Goal: Task Accomplishment & Management: Manage account settings

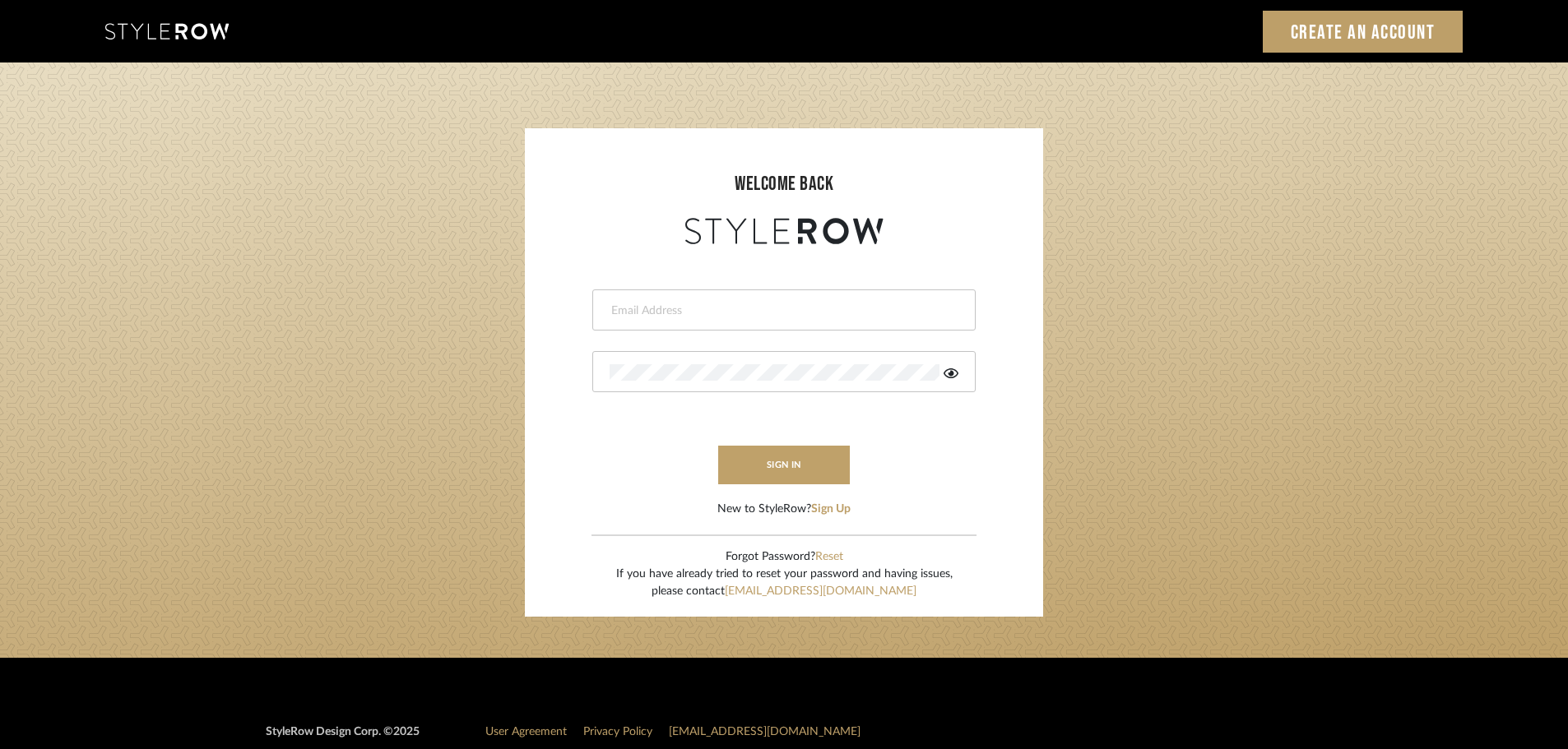
click at [721, 309] on input "email" at bounding box center [782, 311] width 345 height 17
type input "[PERSON_NAME][EMAIL_ADDRESS][DOMAIN_NAME]"
click at [782, 460] on button "sign in" at bounding box center [784, 465] width 131 height 38
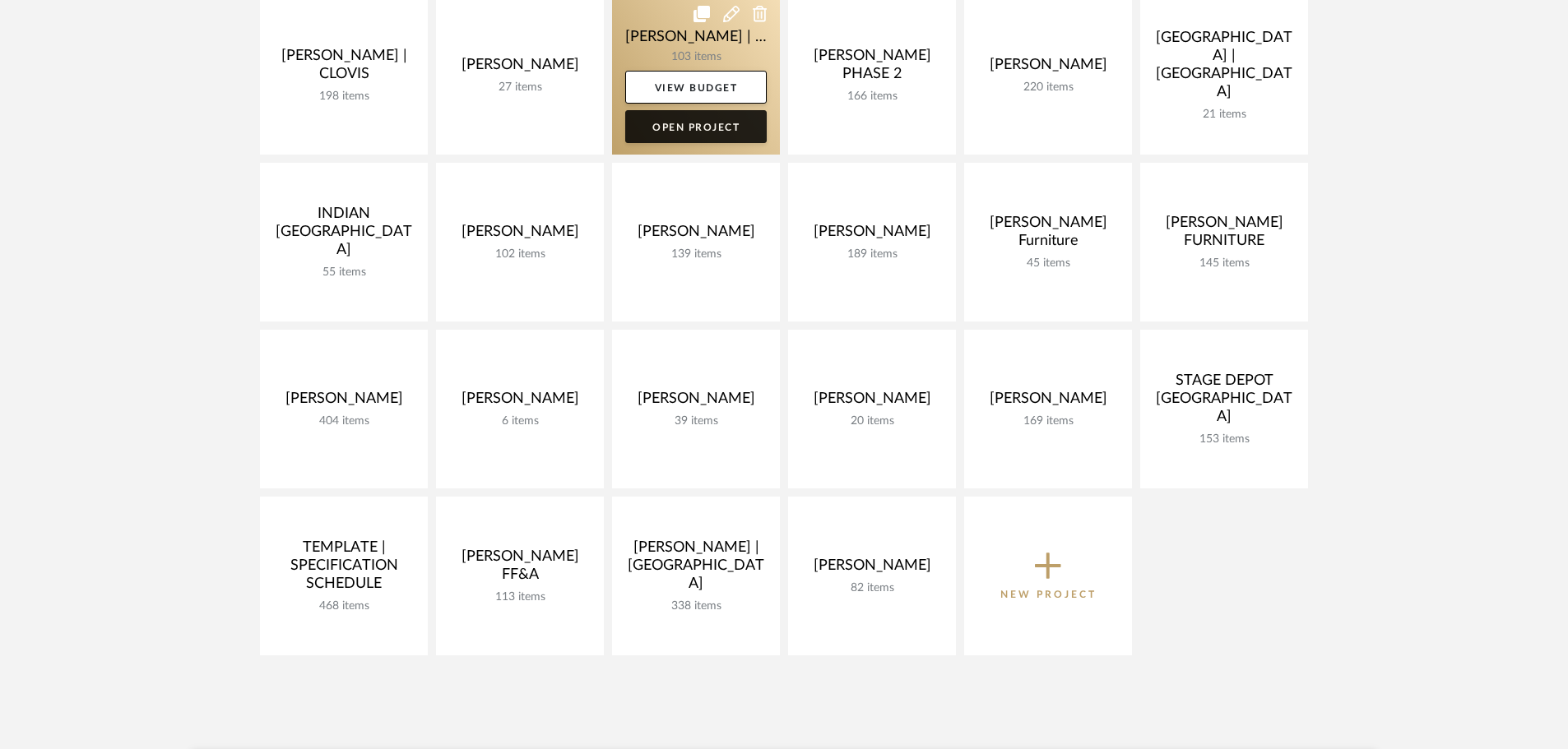
scroll to position [658, 0]
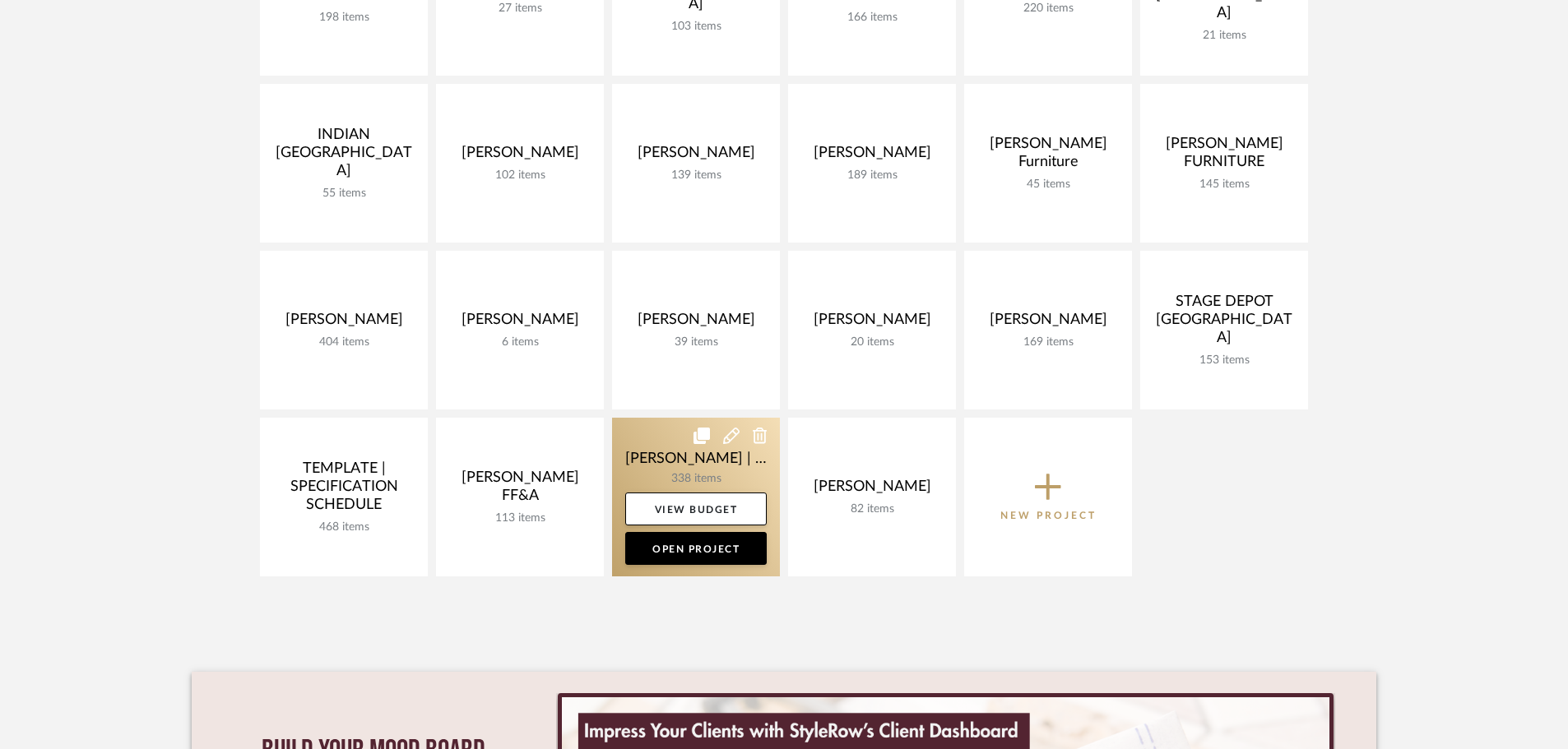
click at [697, 464] on link at bounding box center [696, 497] width 167 height 159
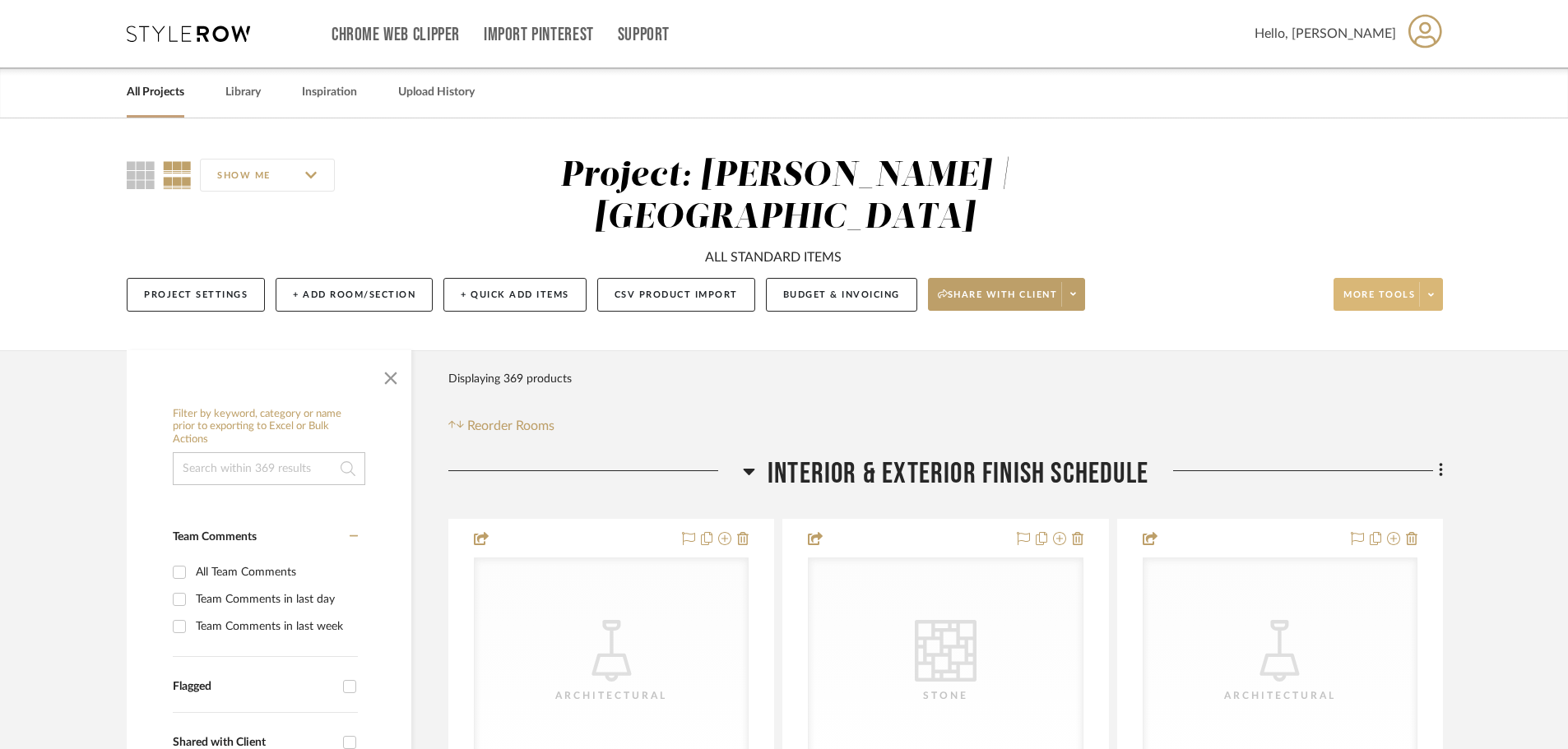
click at [1437, 282] on span at bounding box center [1431, 294] width 23 height 24
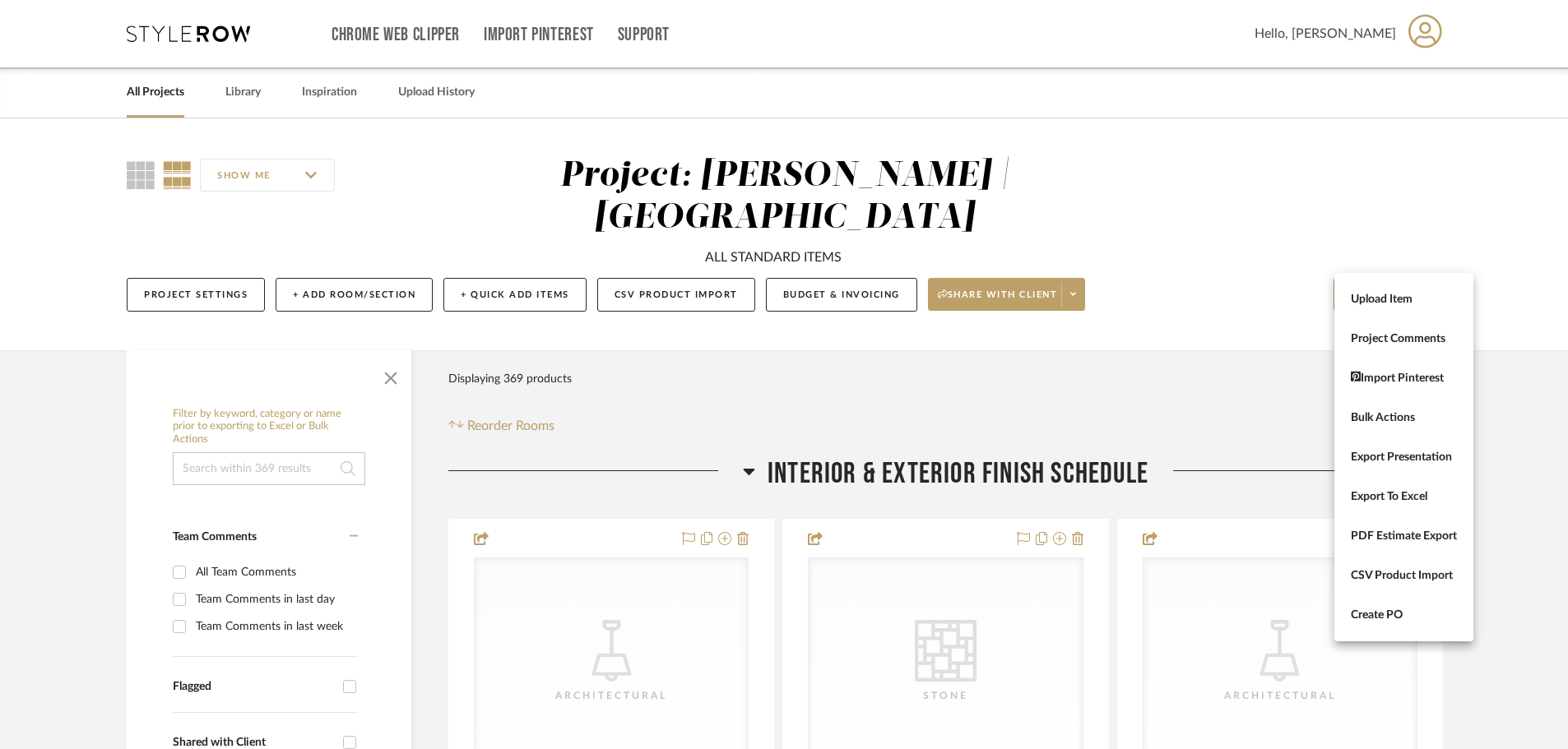
click at [1214, 308] on div at bounding box center [784, 374] width 1568 height 749
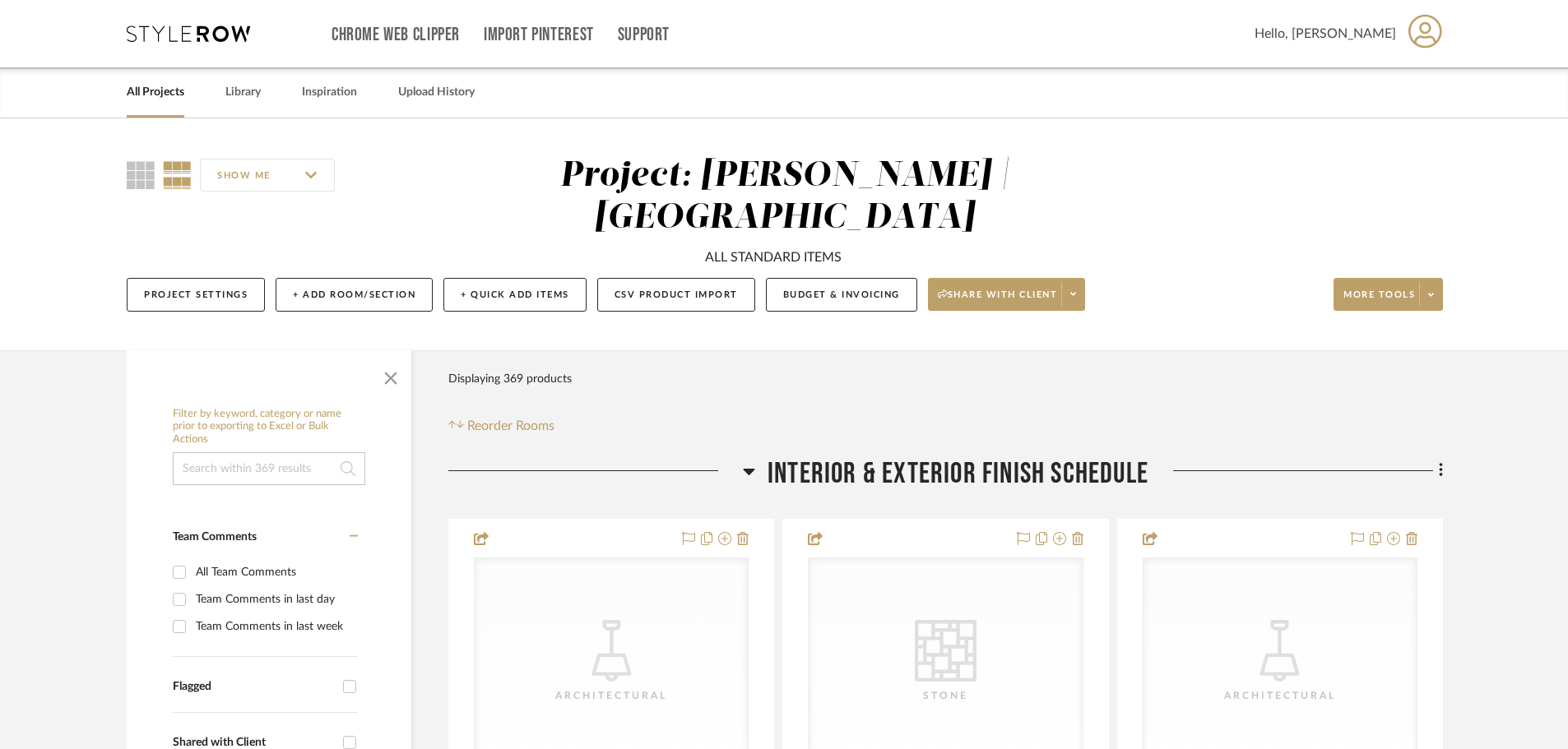
click at [176, 90] on link "All Projects" at bounding box center [155, 92] width 58 height 23
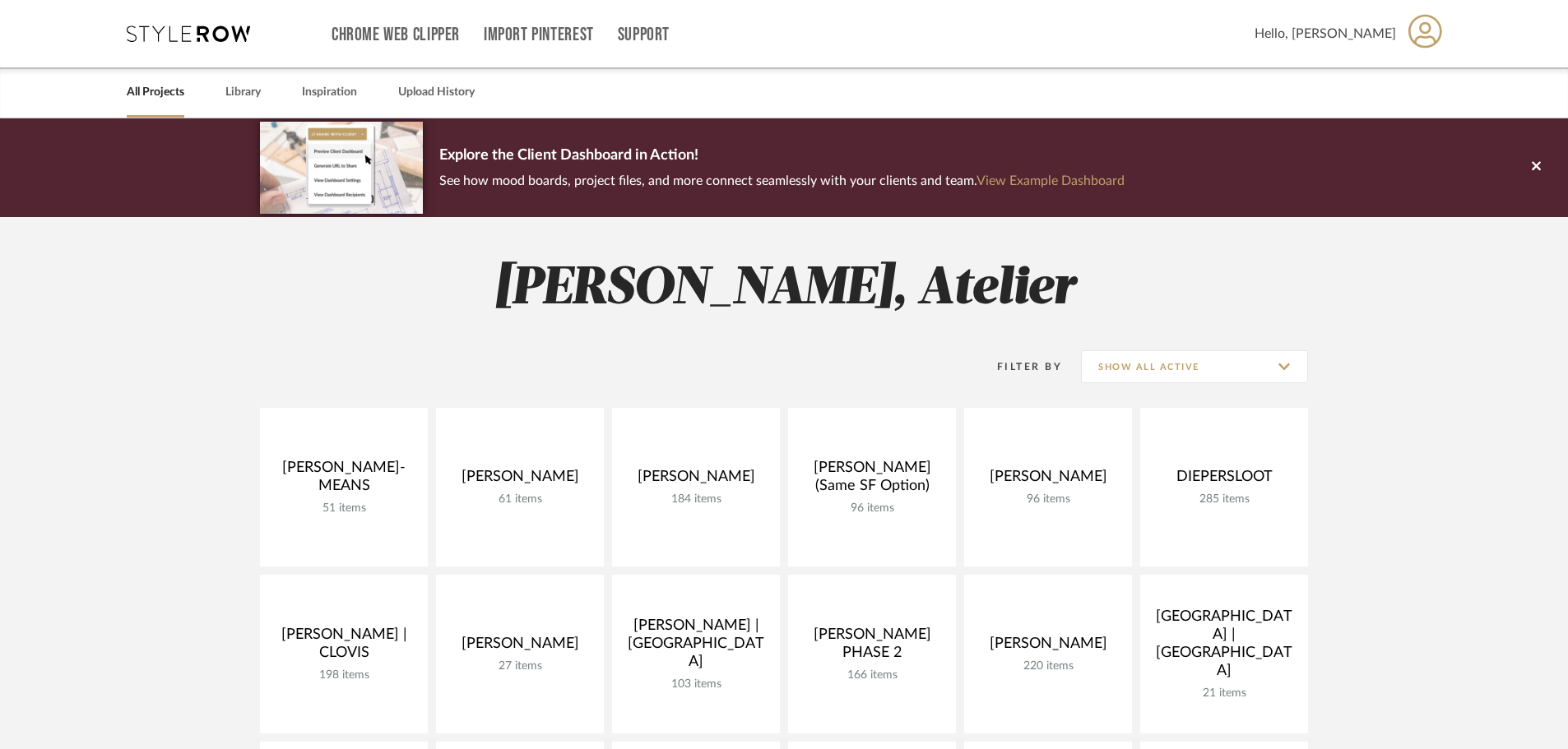
click at [1421, 33] on icon at bounding box center [1425, 31] width 33 height 34
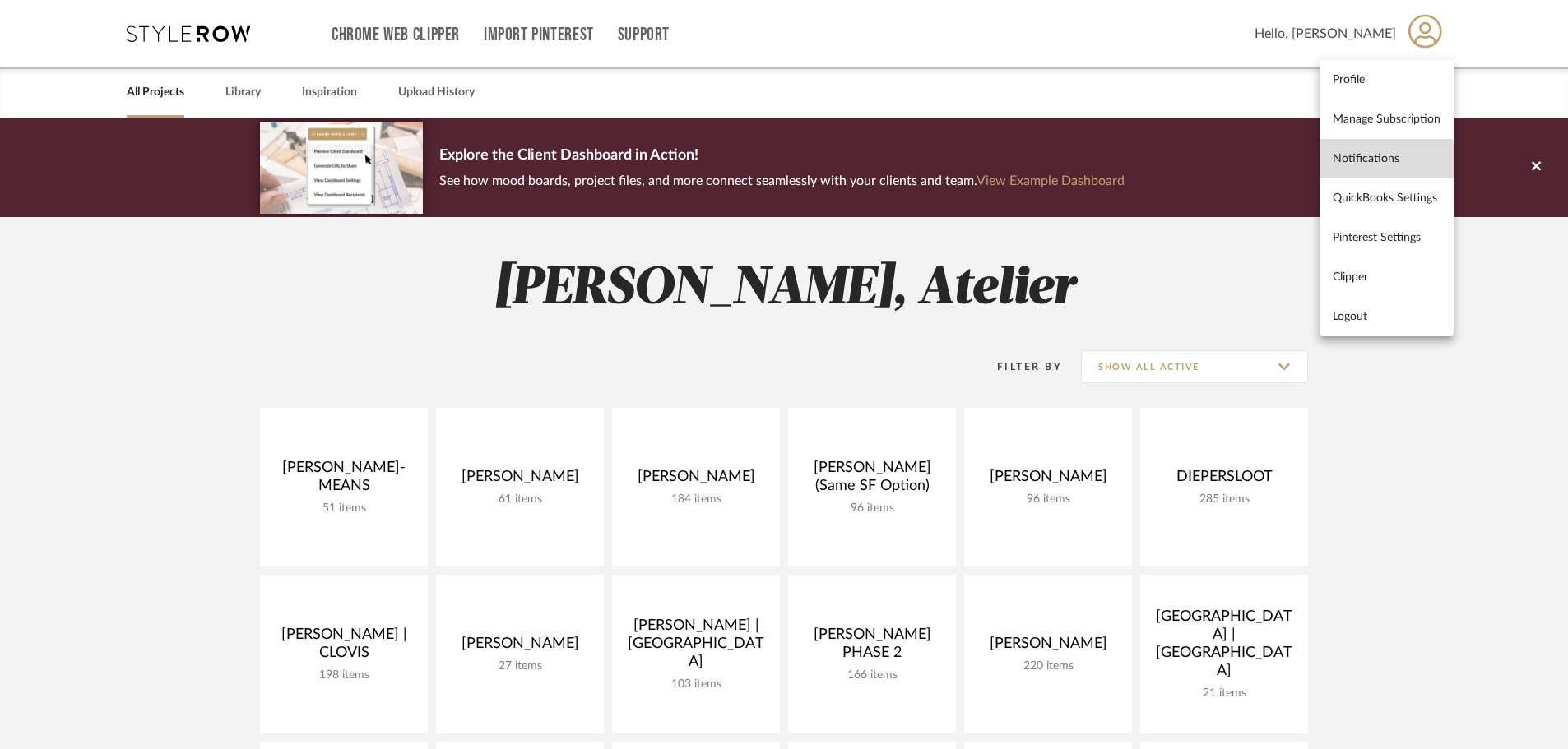
click at [1366, 165] on span "Notifications" at bounding box center [1386, 158] width 108 height 14
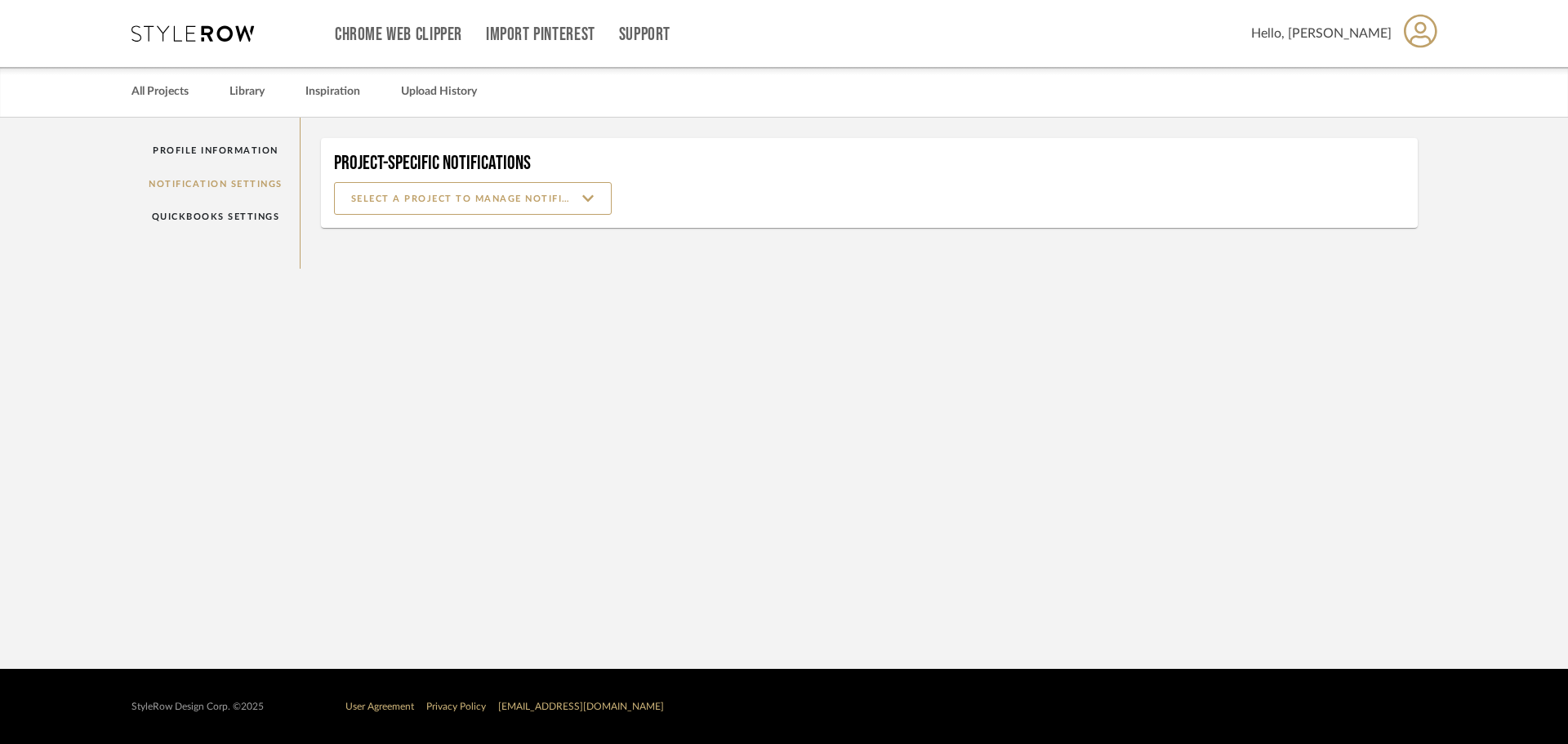
click at [548, 214] on mat-card "Project-Specific Notifications" at bounding box center [869, 183] width 1098 height 90
click at [554, 207] on input at bounding box center [473, 198] width 278 height 32
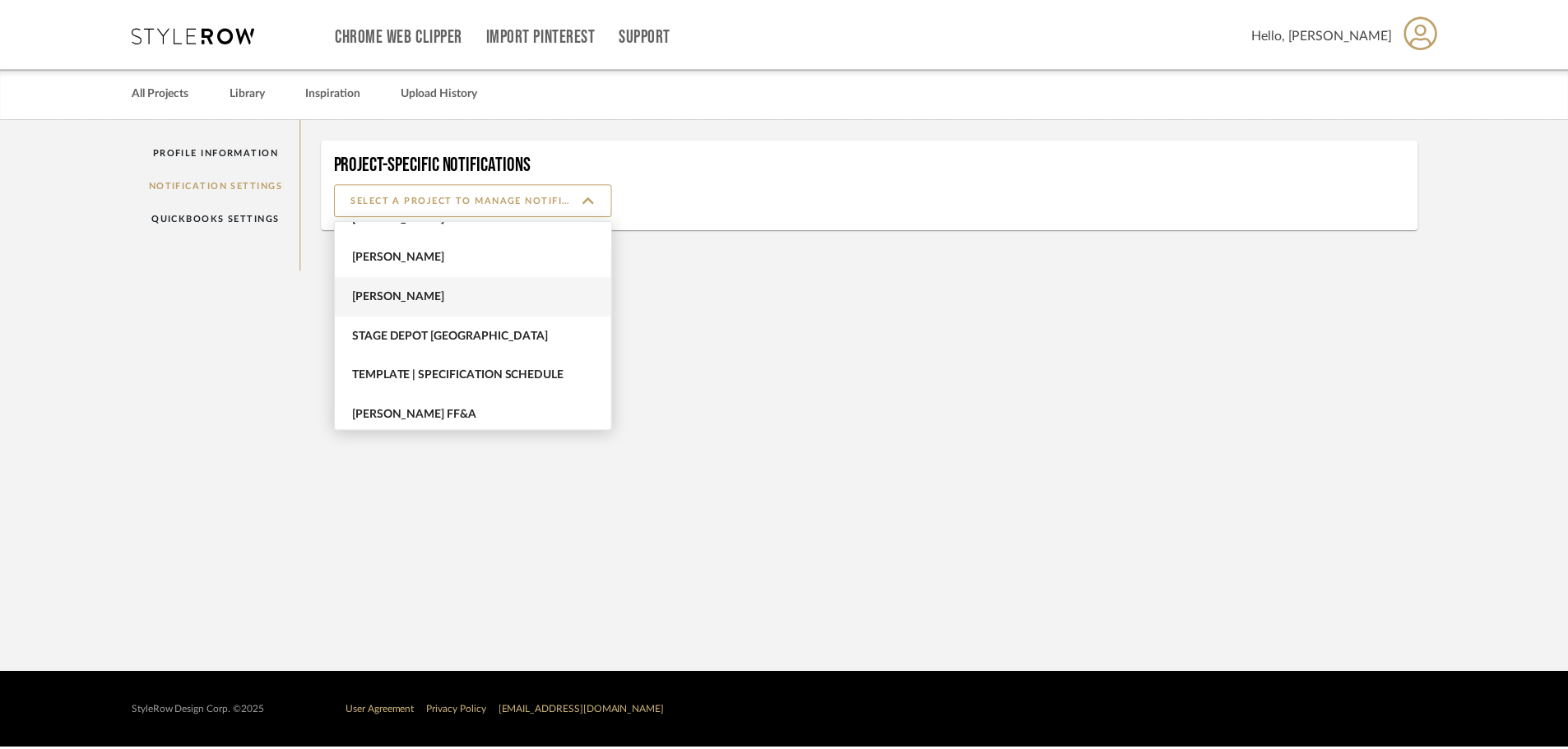
scroll to position [896, 0]
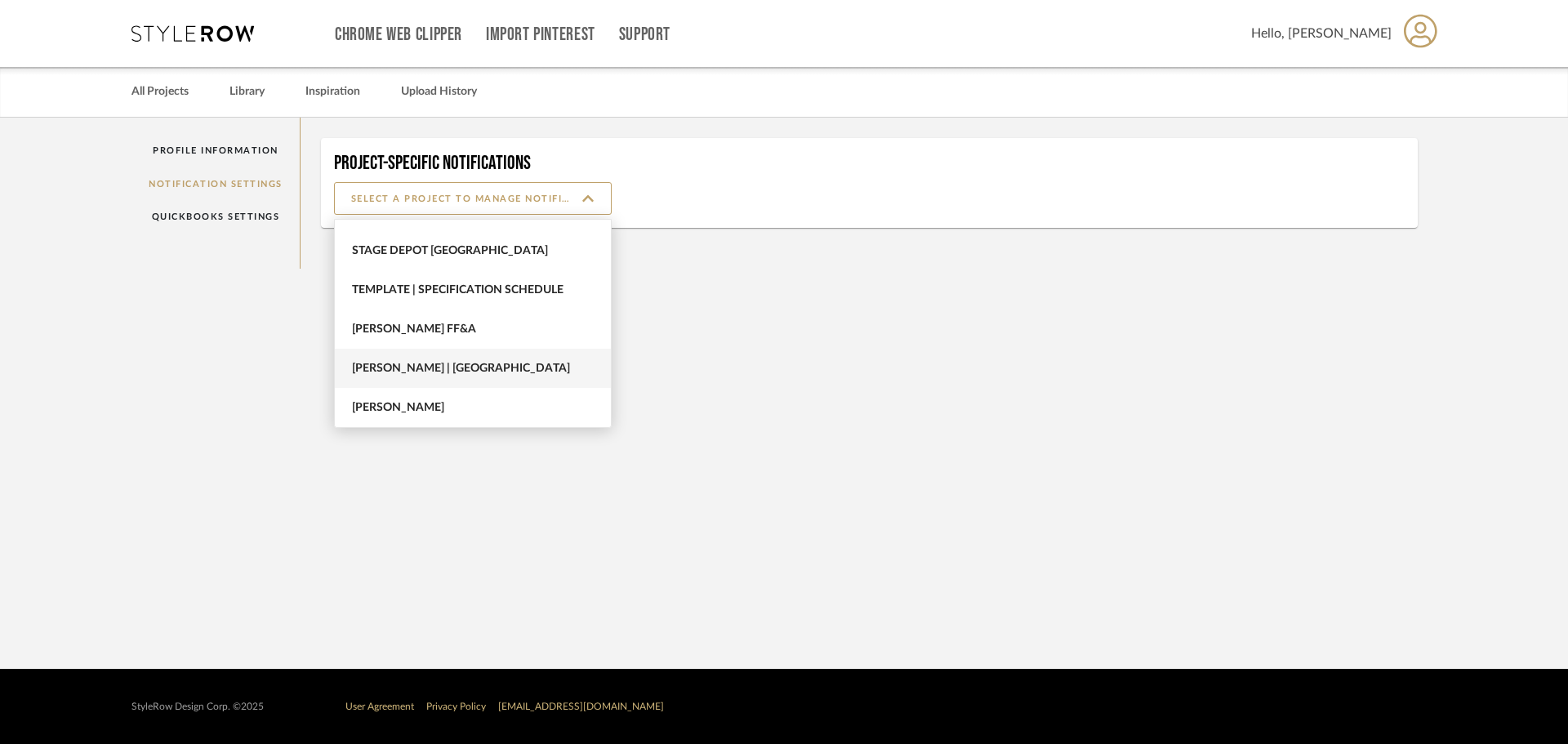
click at [457, 369] on span "[PERSON_NAME] | [GEOGRAPHIC_DATA]" at bounding box center [475, 368] width 246 height 14
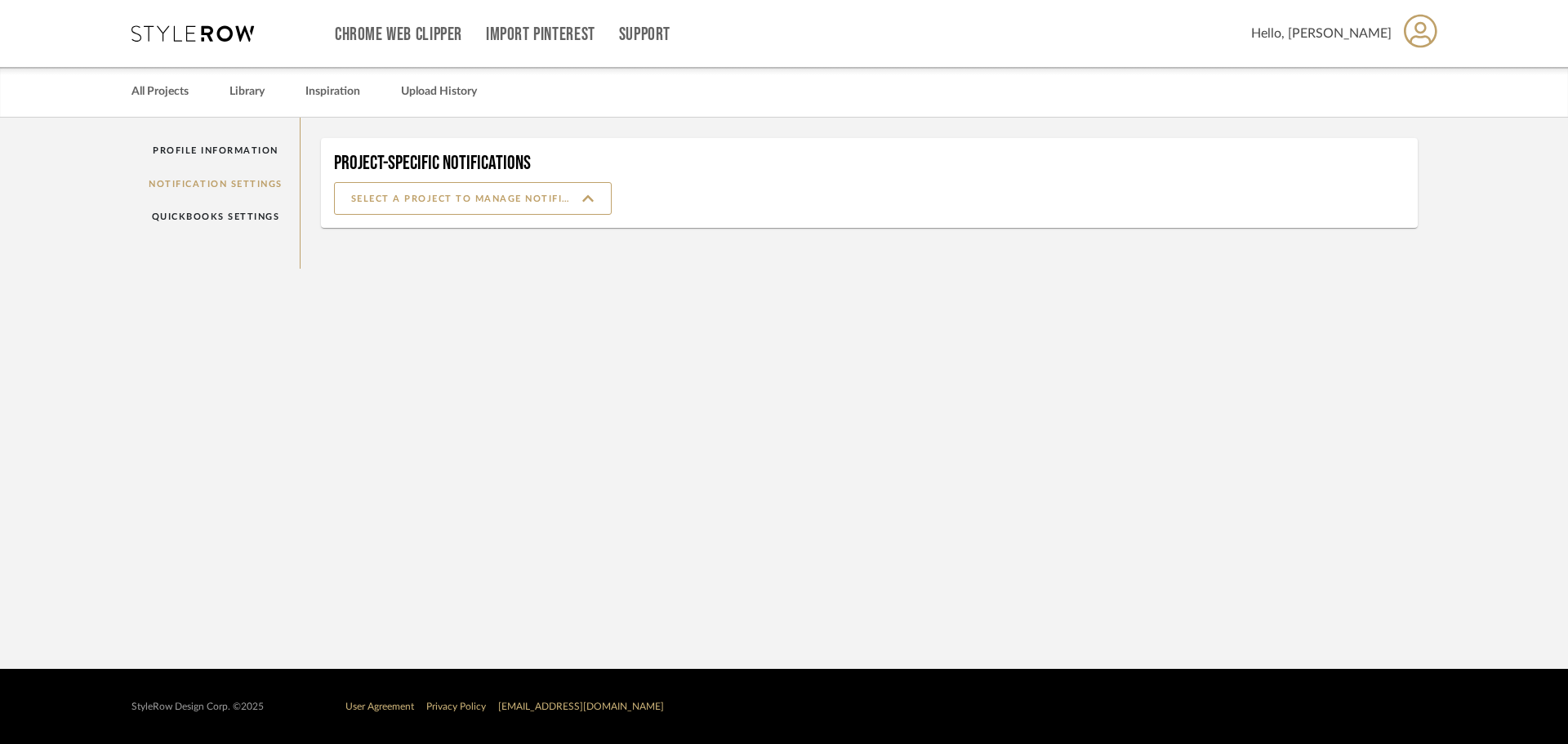
type input "[PERSON_NAME] | [GEOGRAPHIC_DATA]"
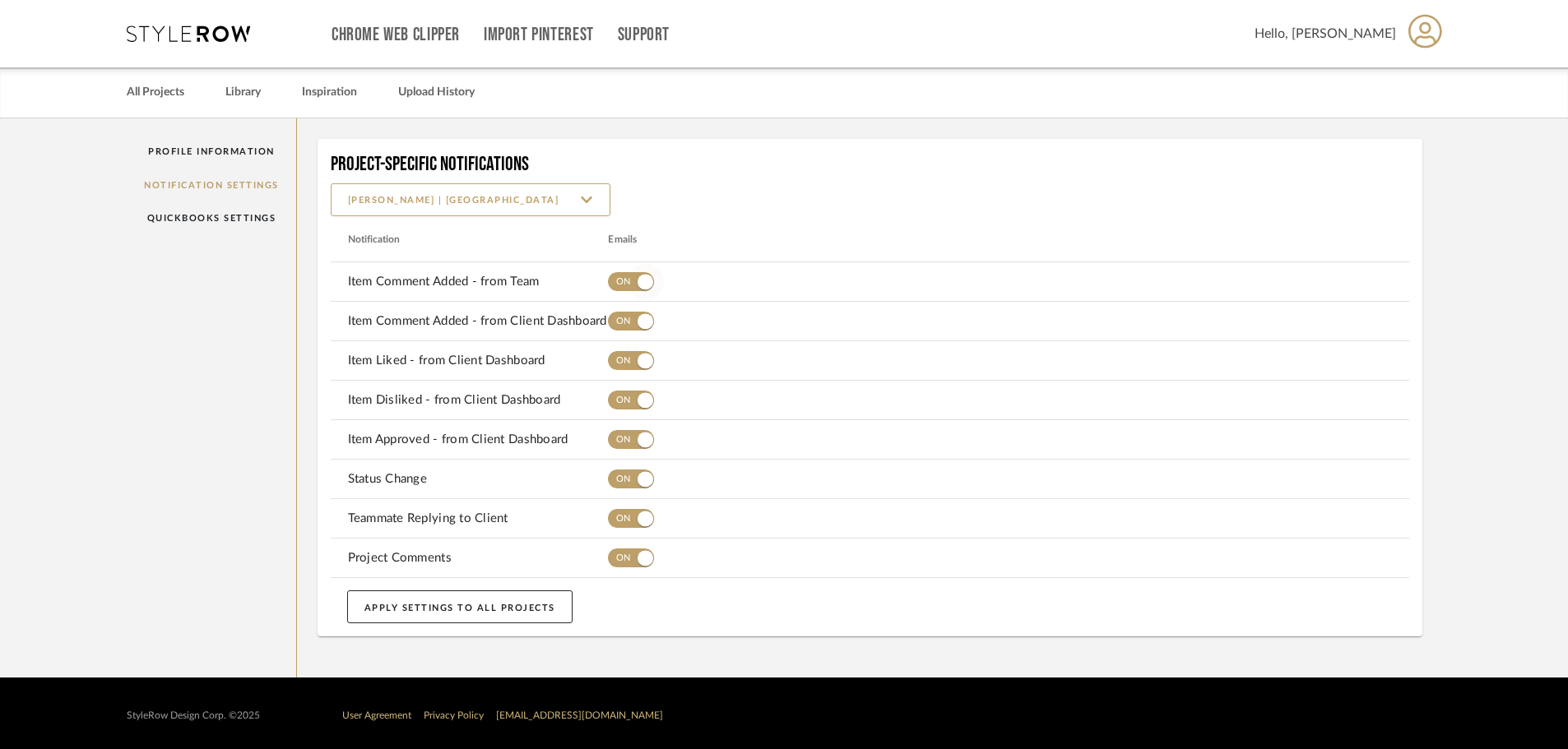
click at [646, 291] on span "button" at bounding box center [645, 281] width 36 height 36
click at [647, 320] on span "button" at bounding box center [645, 321] width 16 height 16
click at [648, 365] on span "button" at bounding box center [645, 361] width 16 height 16
click at [645, 400] on span "button" at bounding box center [645, 400] width 16 height 16
click at [643, 446] on span "button" at bounding box center [645, 439] width 16 height 16
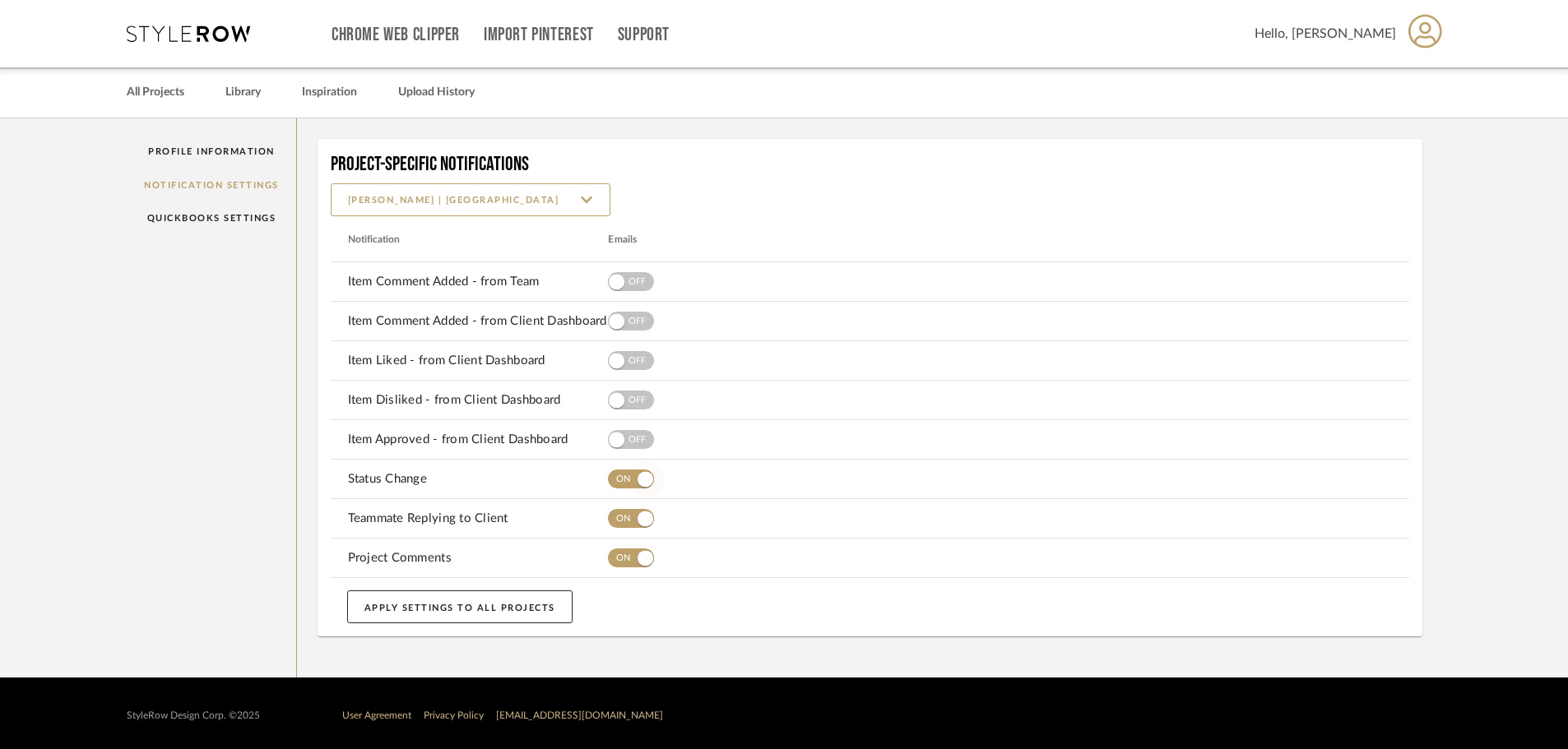
click at [640, 480] on span "button" at bounding box center [645, 479] width 16 height 16
click at [646, 521] on span "button" at bounding box center [645, 518] width 16 height 16
click at [640, 555] on span "button" at bounding box center [645, 557] width 16 height 16
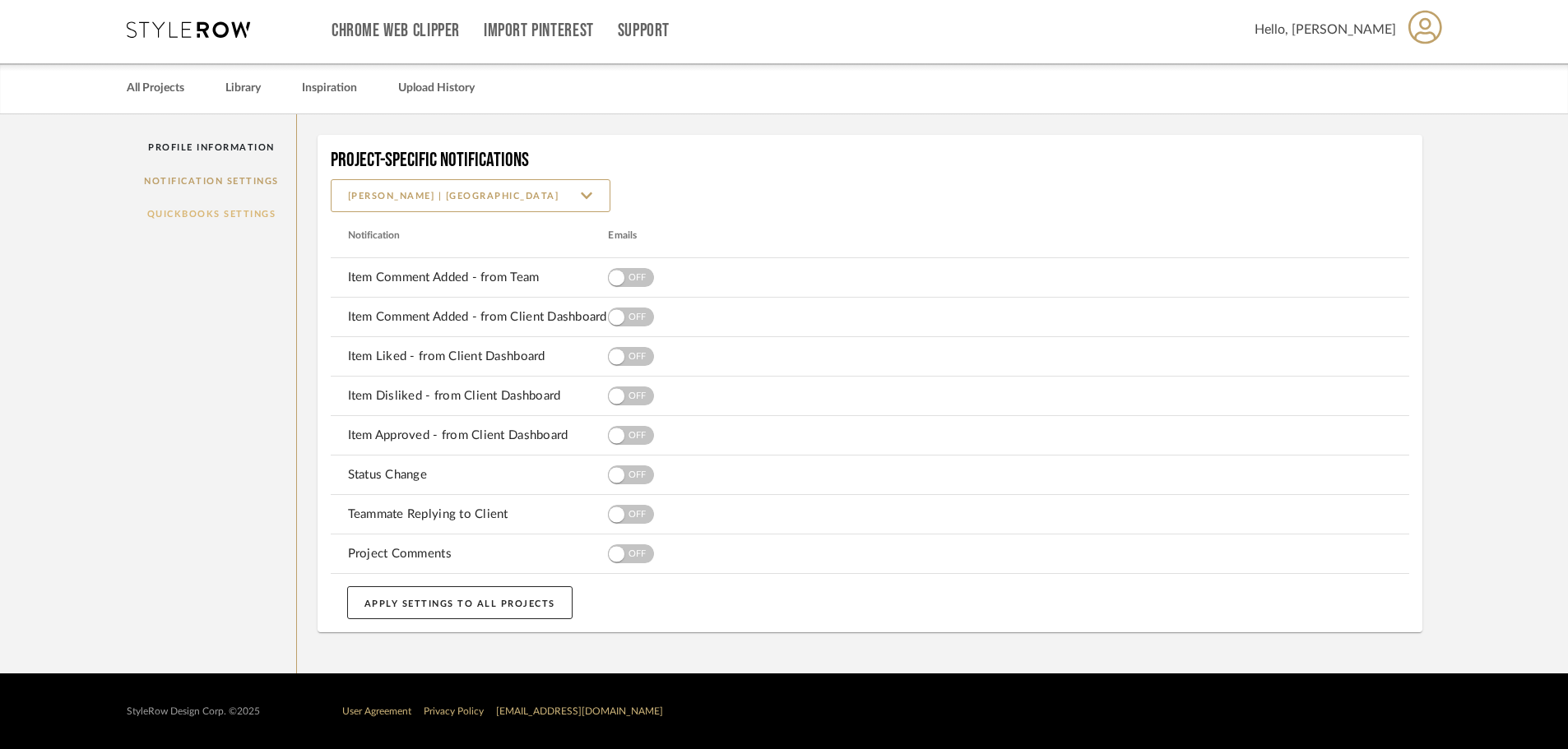
click at [156, 210] on link "QuickBooks Settings" at bounding box center [211, 214] width 169 height 33
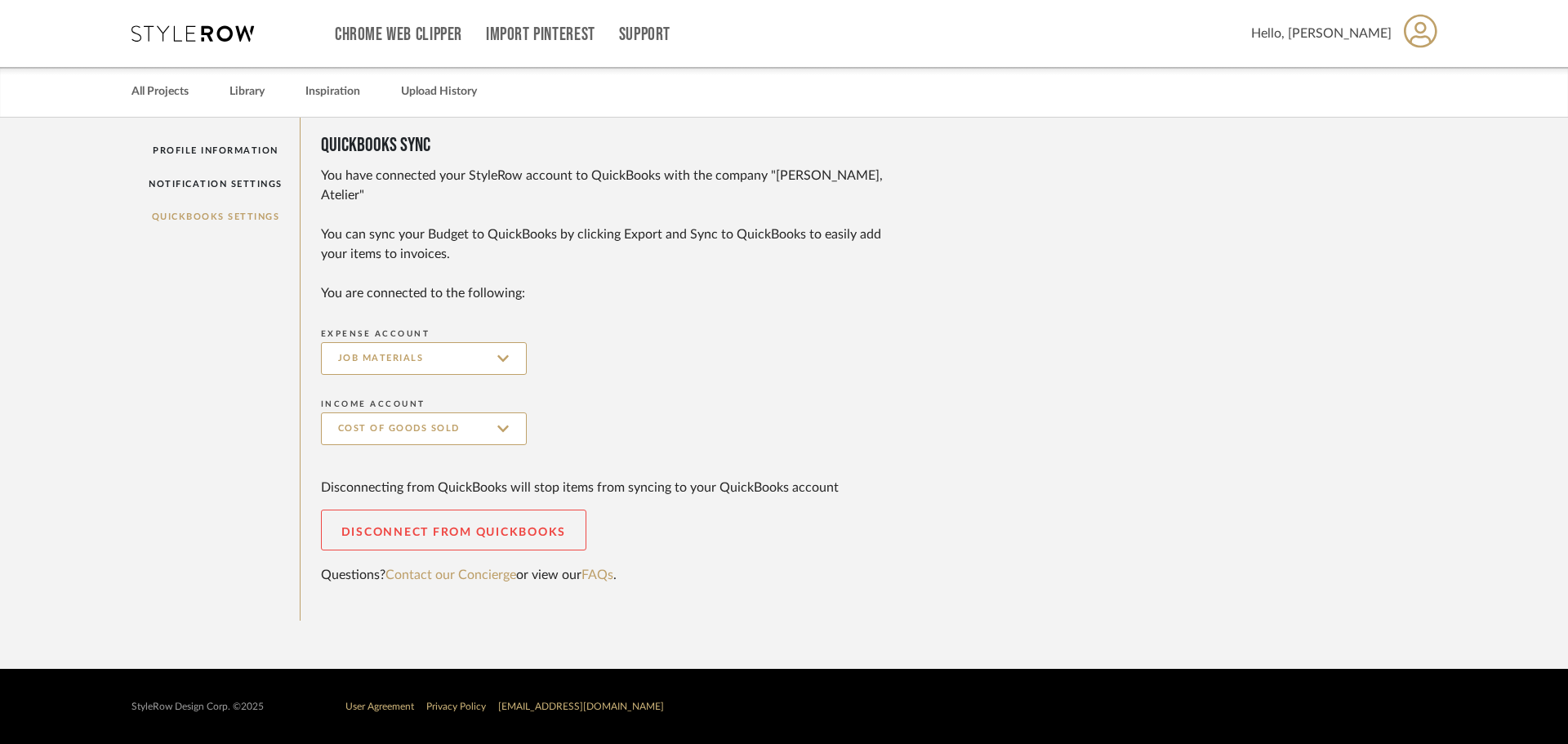
click at [199, 179] on link "Notification Settings" at bounding box center [215, 184] width 168 height 33
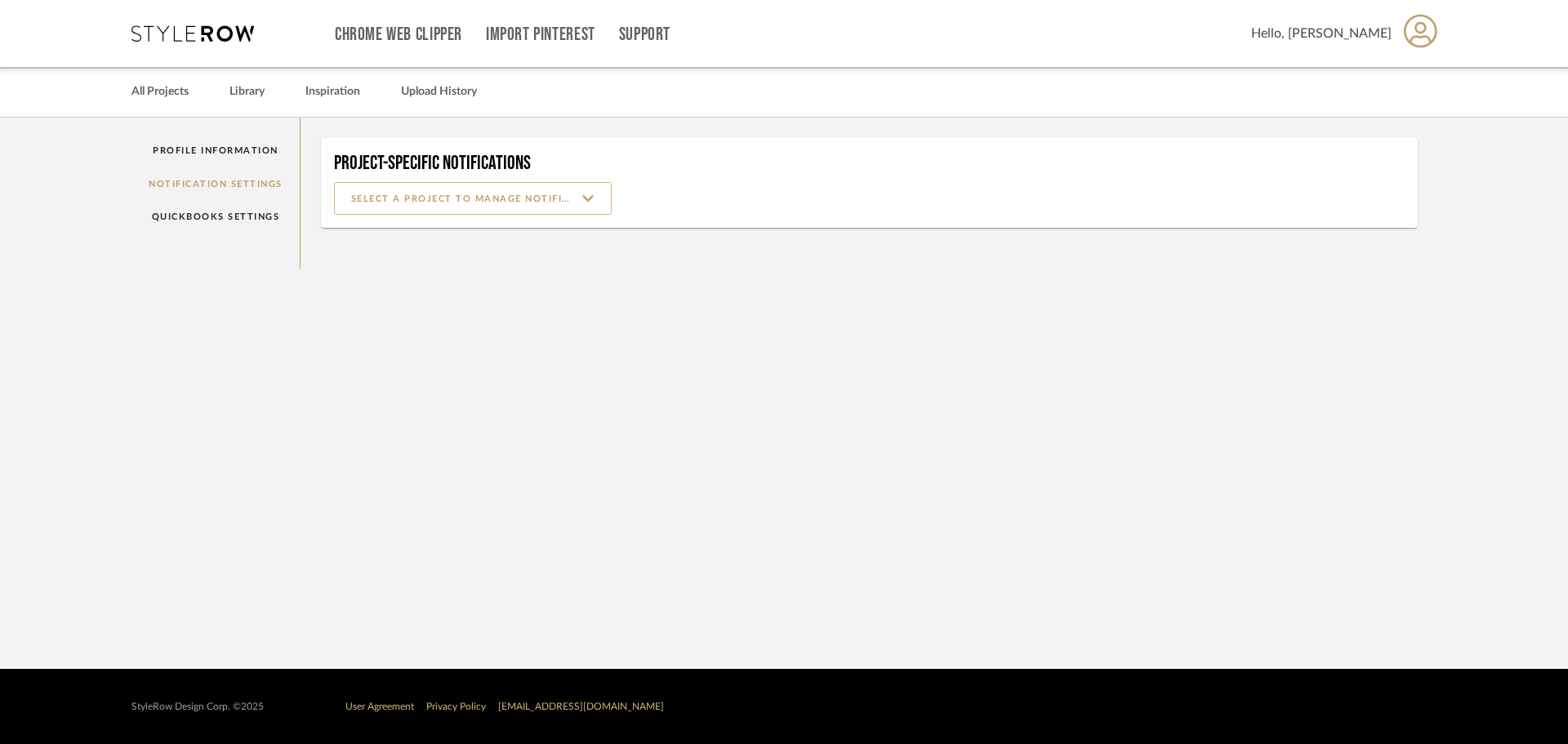
click at [447, 201] on input at bounding box center [473, 198] width 278 height 32
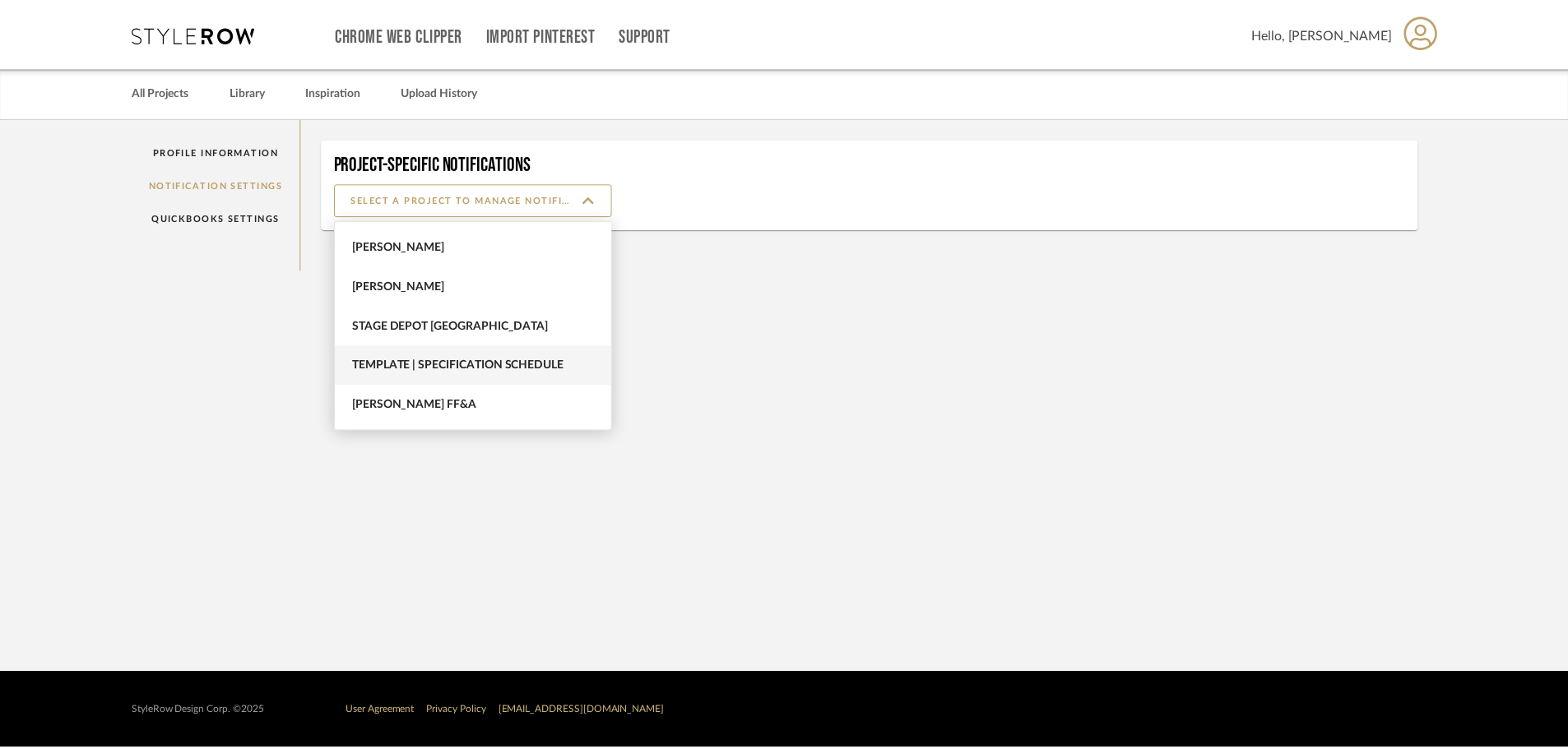
scroll to position [896, 0]
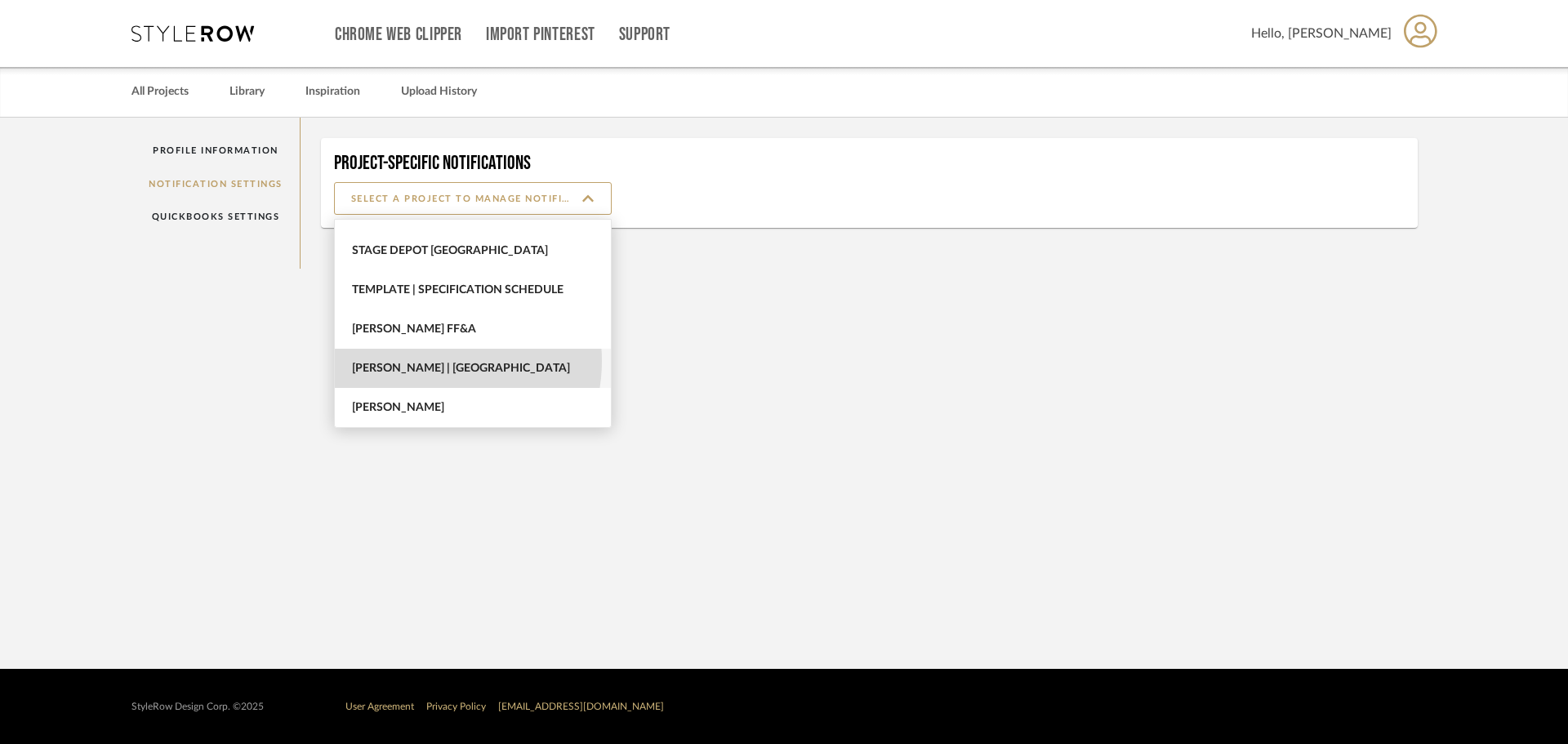
click at [432, 362] on span "[PERSON_NAME] | [GEOGRAPHIC_DATA]" at bounding box center [475, 368] width 246 height 14
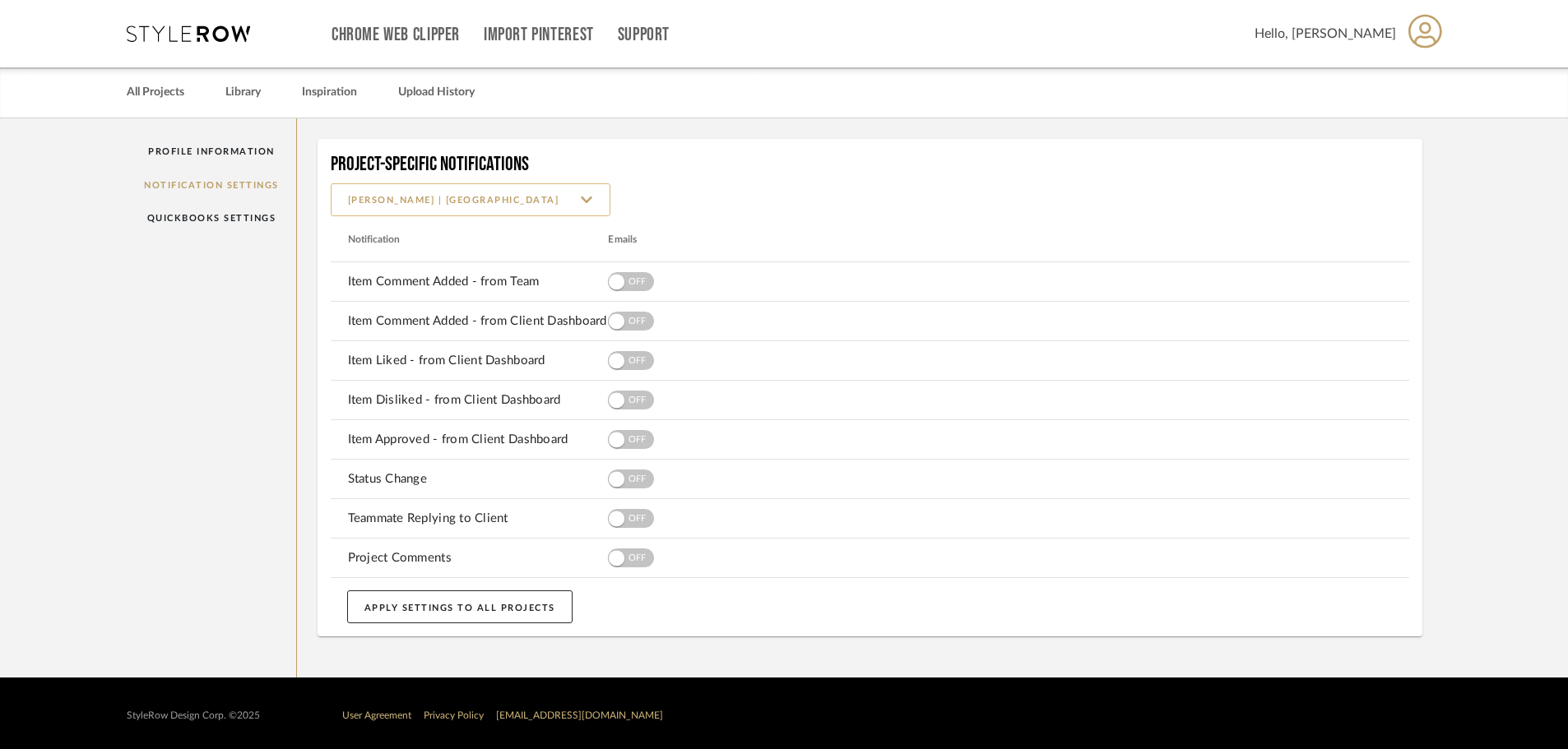
click at [590, 207] on input "[PERSON_NAME] | [GEOGRAPHIC_DATA]" at bounding box center [470, 199] width 280 height 33
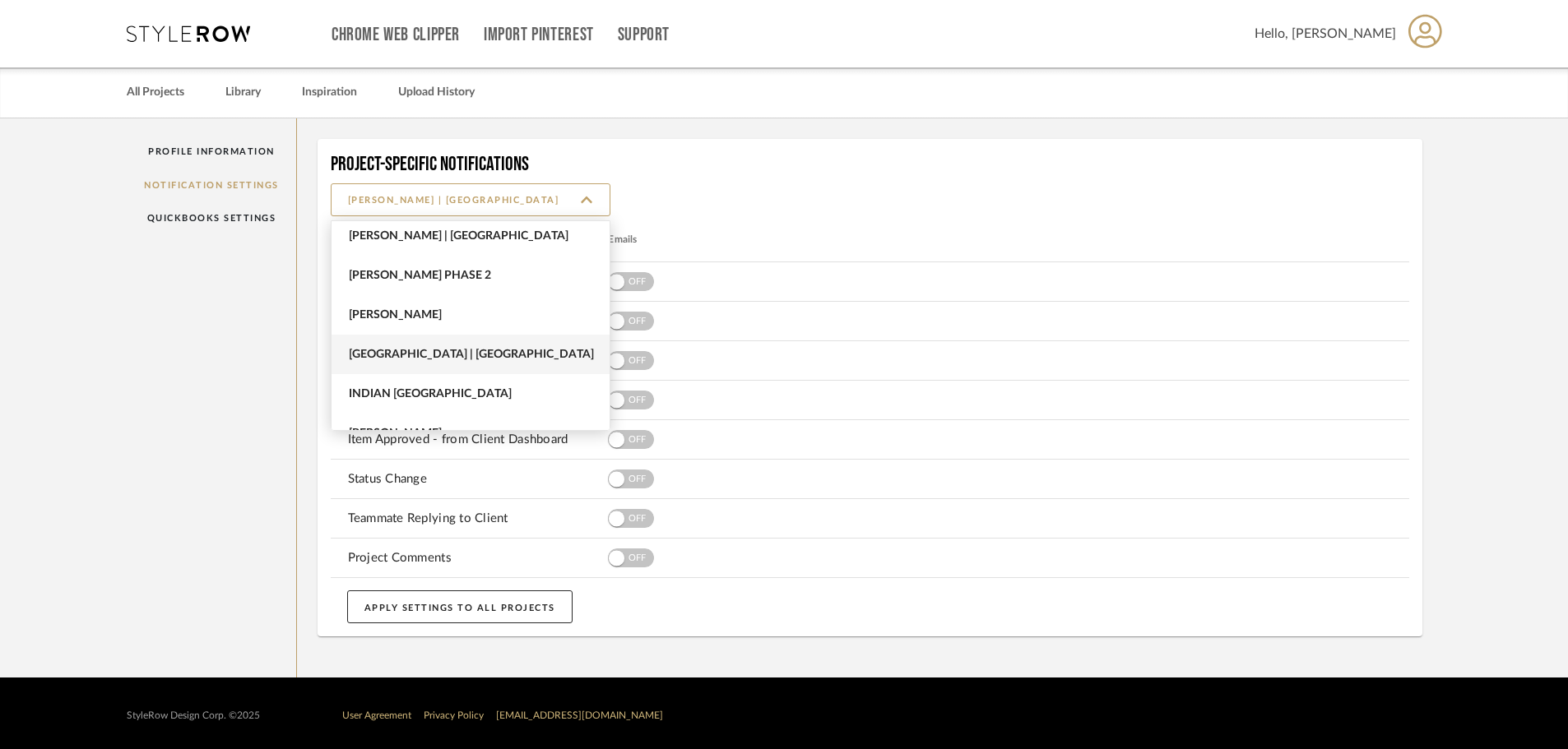
scroll to position [239, 0]
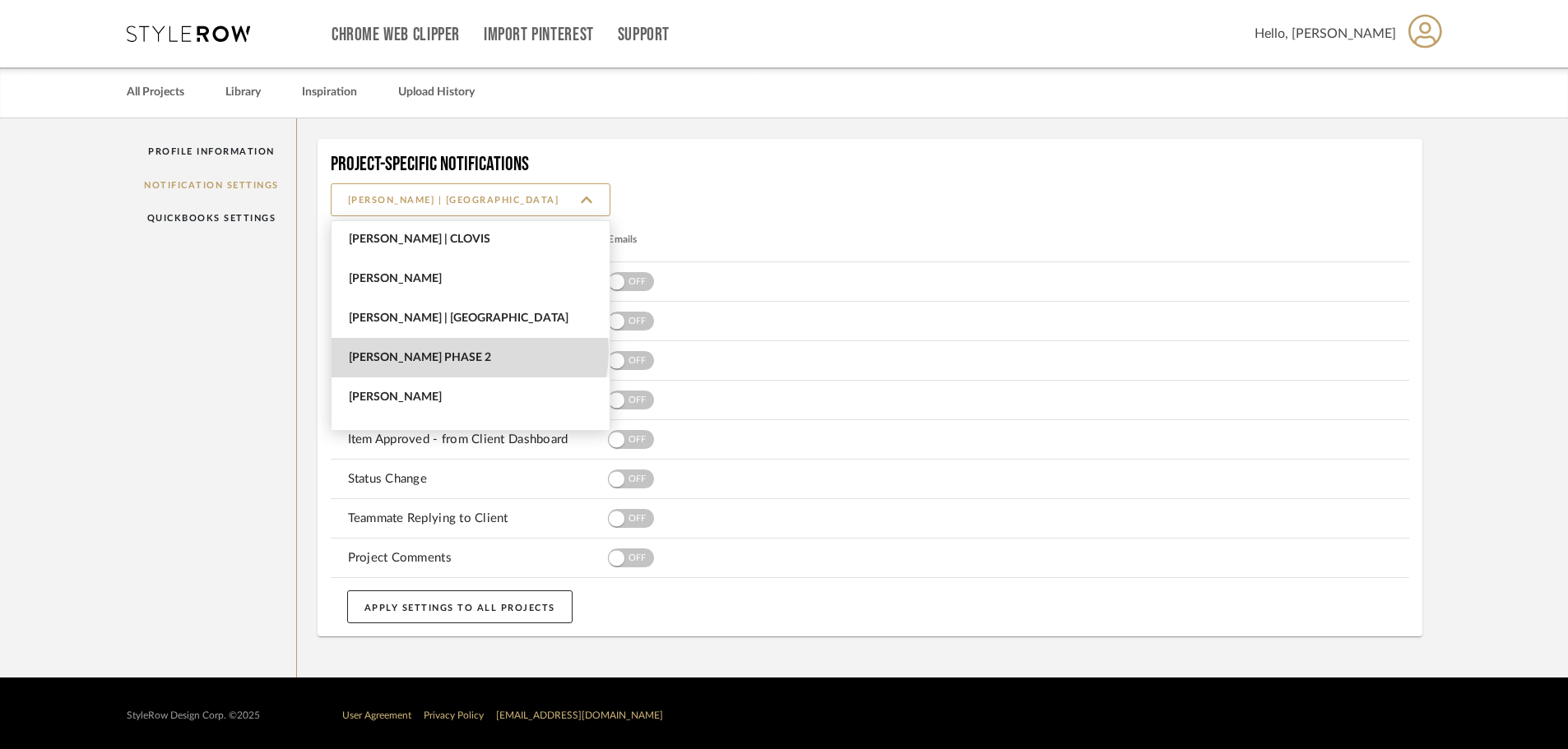
click at [469, 351] on span "[PERSON_NAME] PHASE 2" at bounding box center [473, 358] width 248 height 14
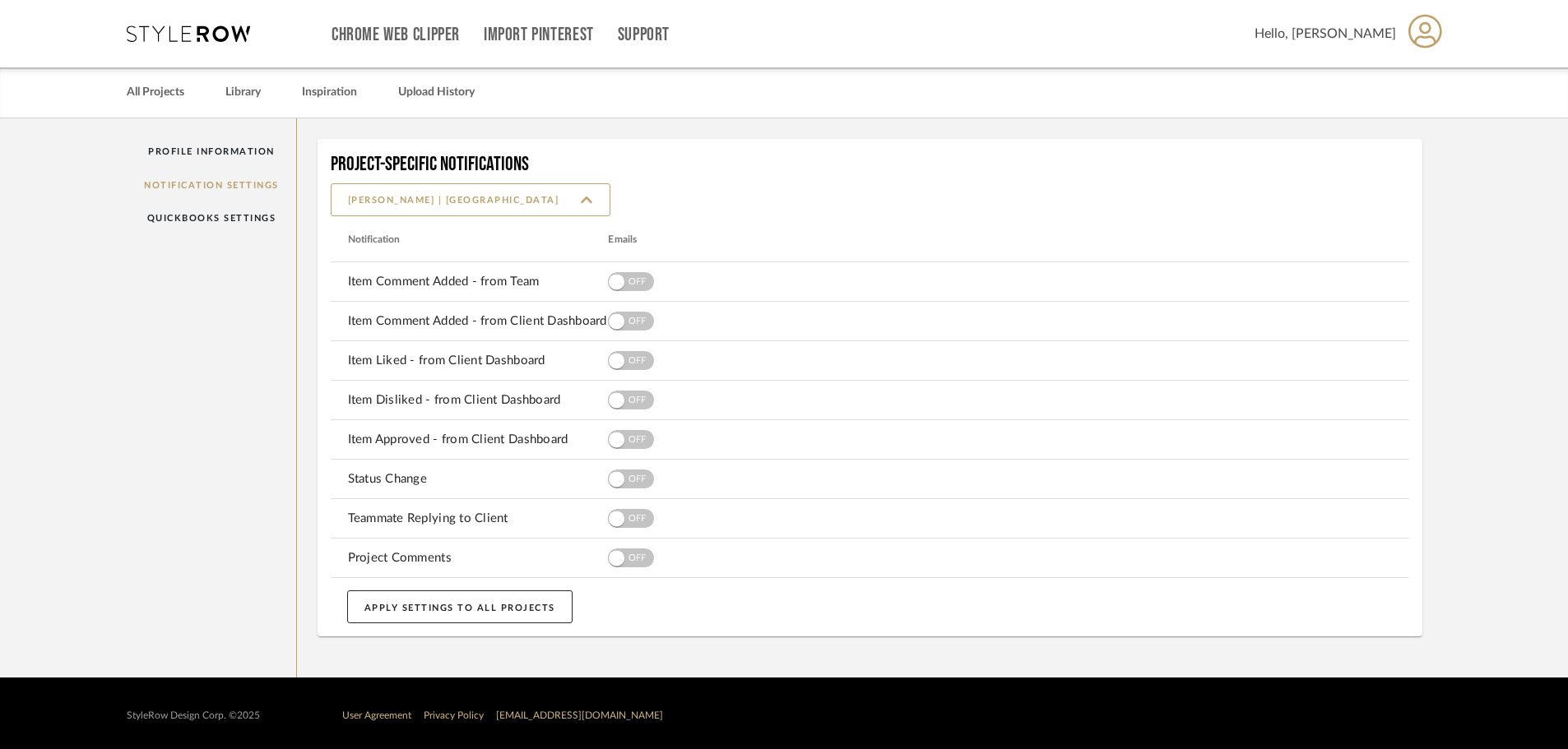
type input "[PERSON_NAME] PHASE 2"
click at [630, 285] on span "button" at bounding box center [645, 281] width 36 height 36
click at [628, 319] on span "button" at bounding box center [645, 321] width 36 height 36
click at [633, 360] on span "button" at bounding box center [645, 361] width 36 height 36
click at [631, 393] on span "button" at bounding box center [645, 400] width 36 height 36
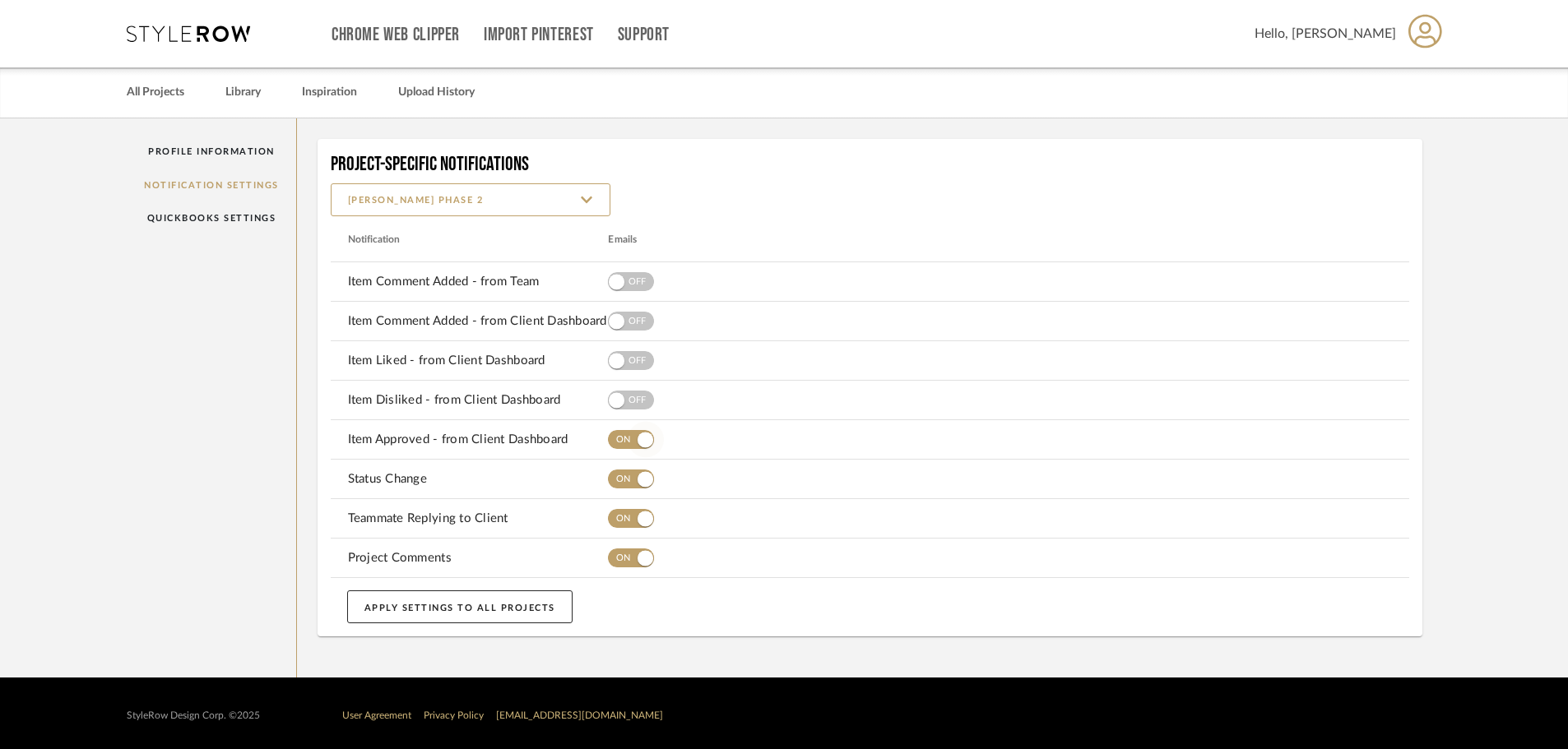
click at [636, 439] on span "button" at bounding box center [645, 439] width 36 height 36
click at [635, 500] on mat-row "Teammate Replying to Client" at bounding box center [870, 519] width 1079 height 39
click at [639, 480] on span "button" at bounding box center [645, 479] width 16 height 16
click at [639, 505] on span "button" at bounding box center [645, 518] width 36 height 36
click at [645, 548] on span "button" at bounding box center [645, 558] width 36 height 36
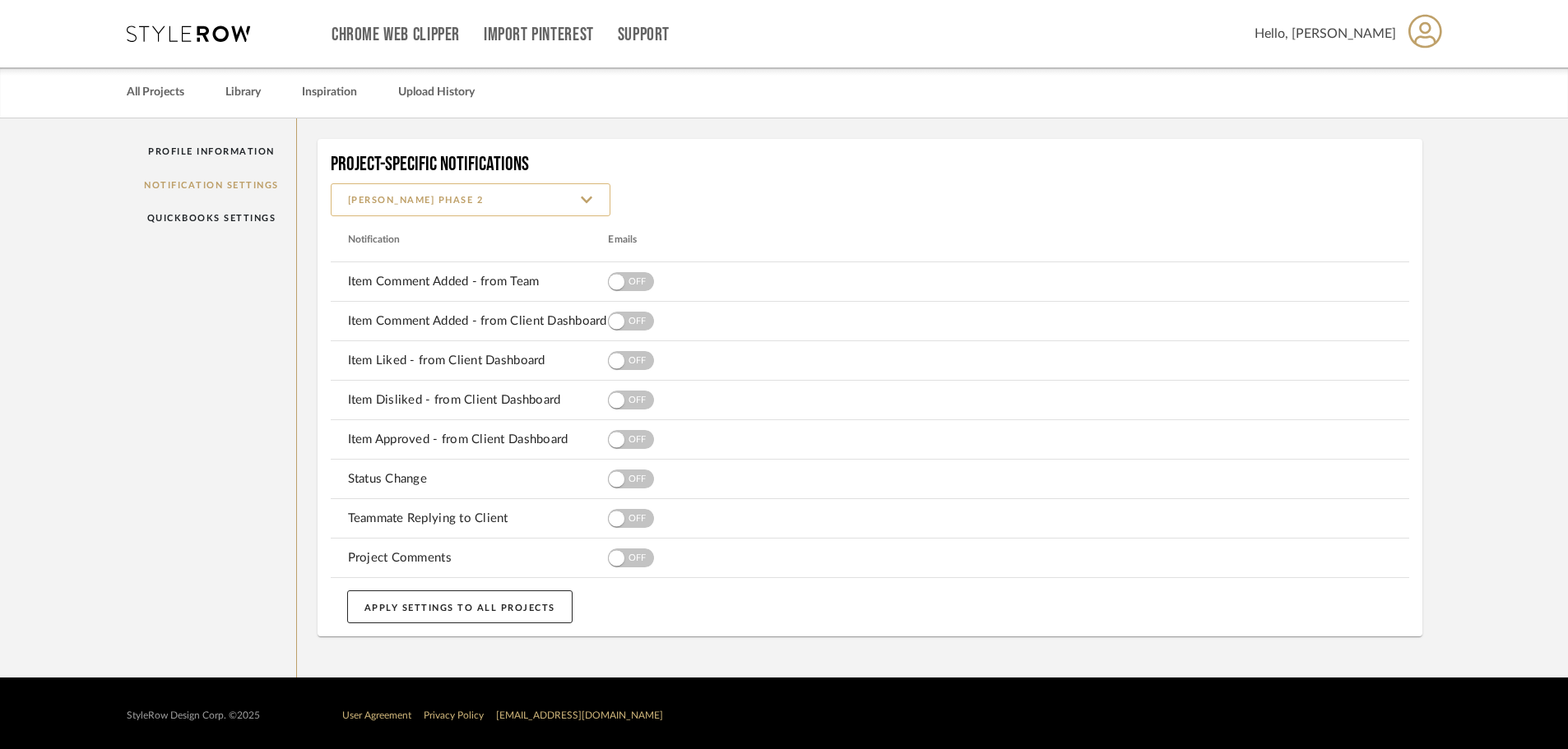
click at [551, 211] on input "[PERSON_NAME] PHASE 2" at bounding box center [470, 199] width 280 height 33
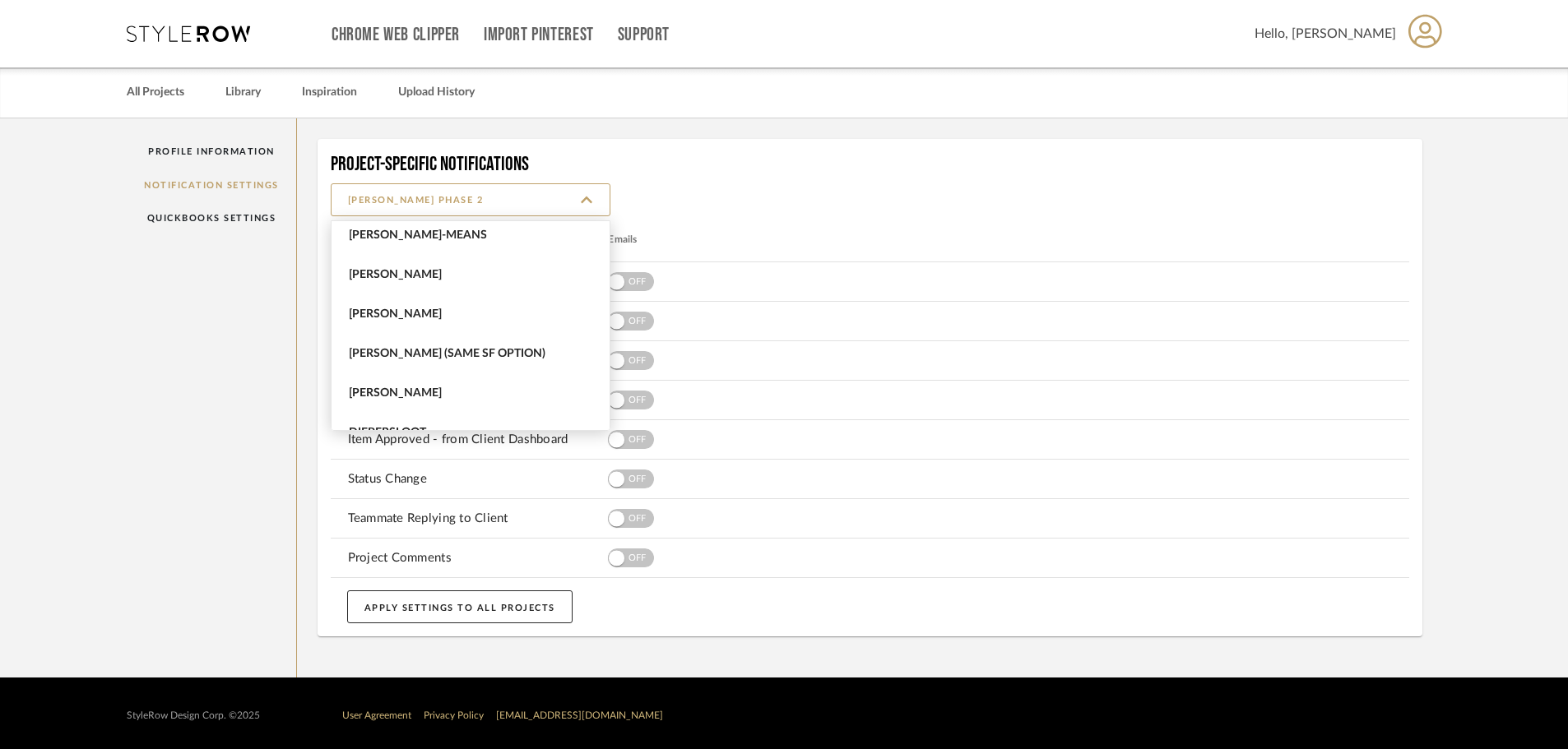
scroll to position [0, 0]
click at [765, 182] on mat-card "Project-Specific Notifications [PERSON_NAME] PHASE 2 Notification Emails Item C…" at bounding box center [870, 387] width 1106 height 498
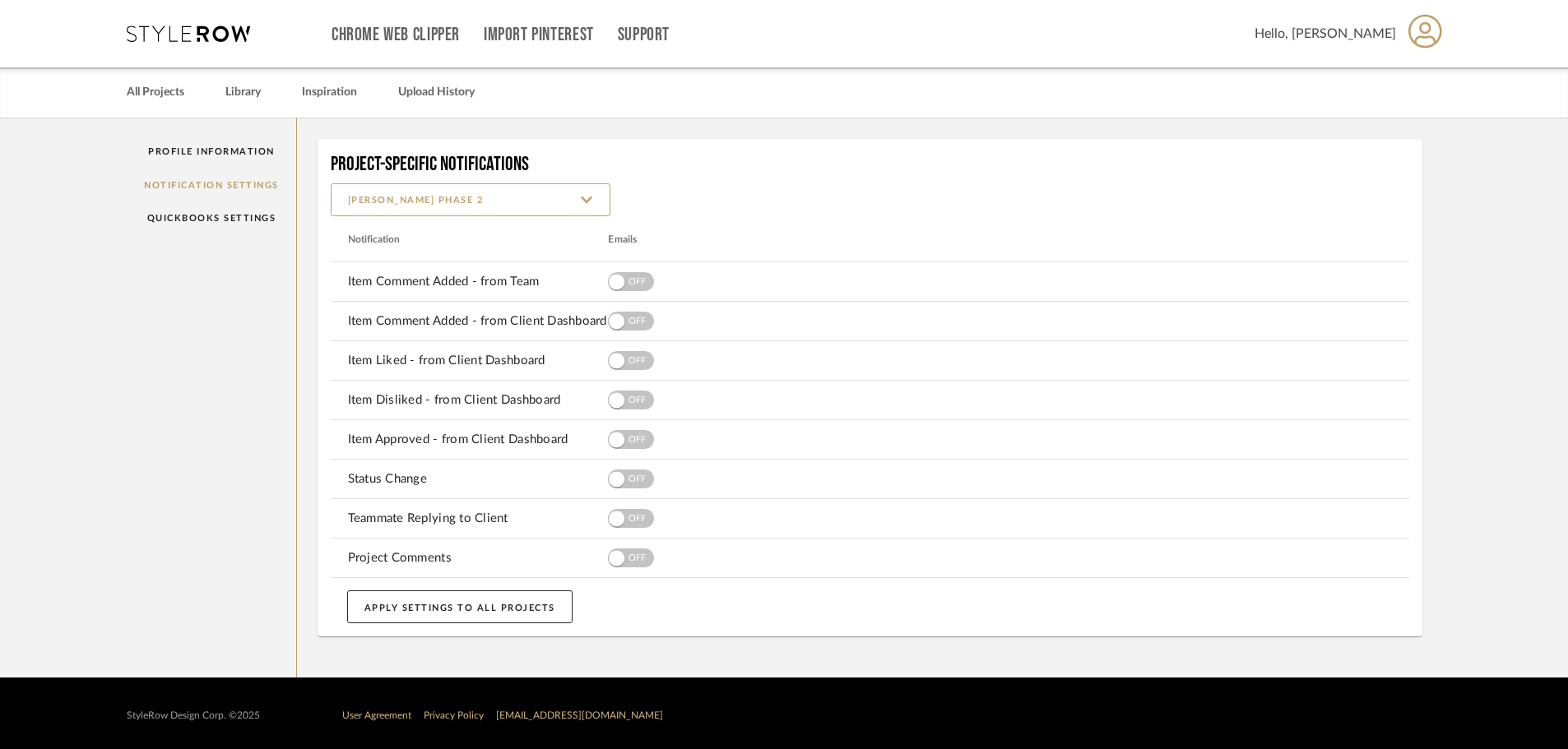
click at [236, 27] on icon at bounding box center [188, 33] width 123 height 17
